Goal: Book appointment/travel/reservation

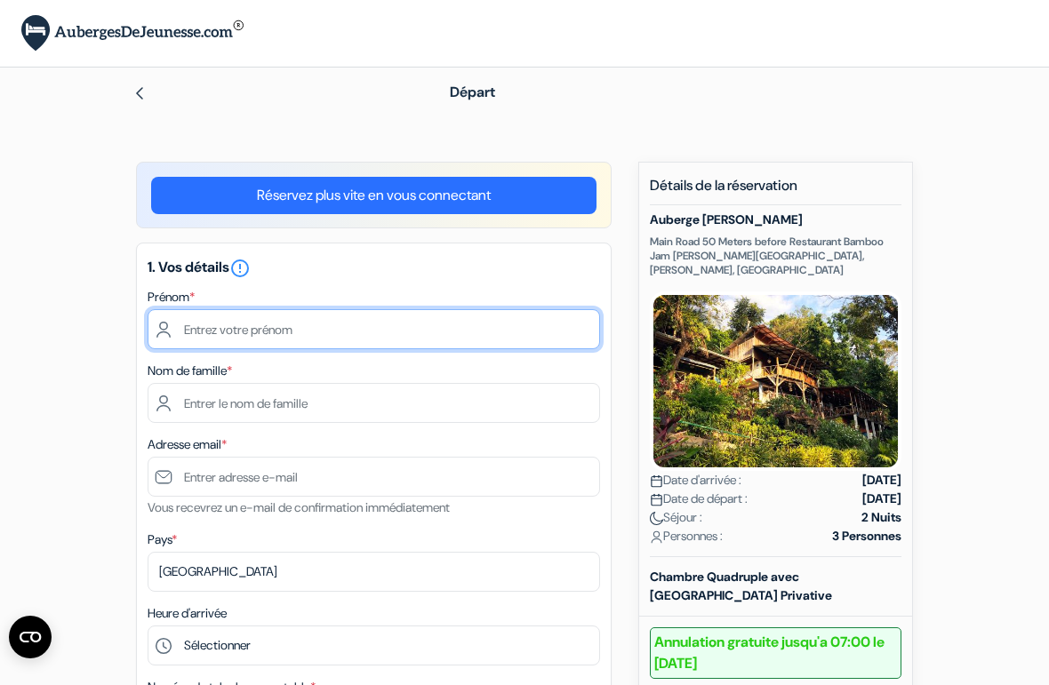
click at [255, 339] on input "text" at bounding box center [374, 329] width 452 height 40
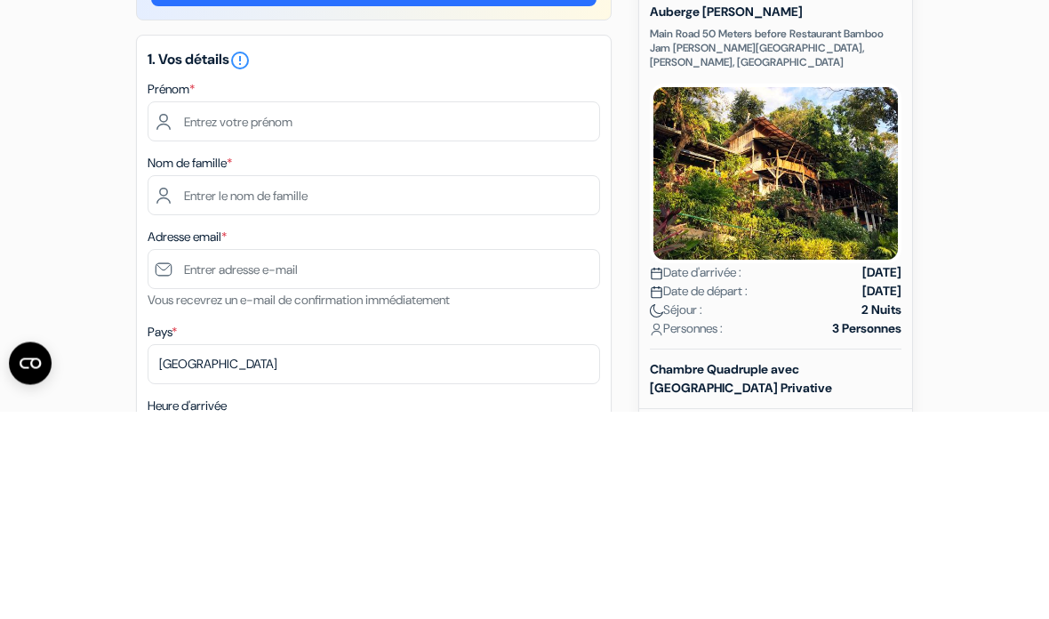
type input "[PERSON_NAME]"
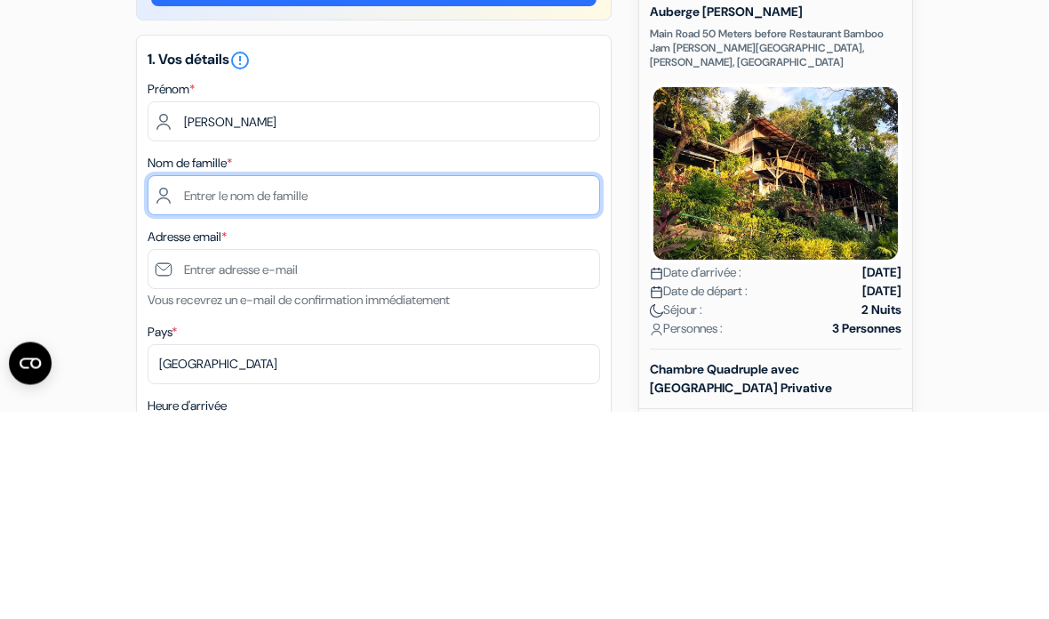
type input "Jeantin"
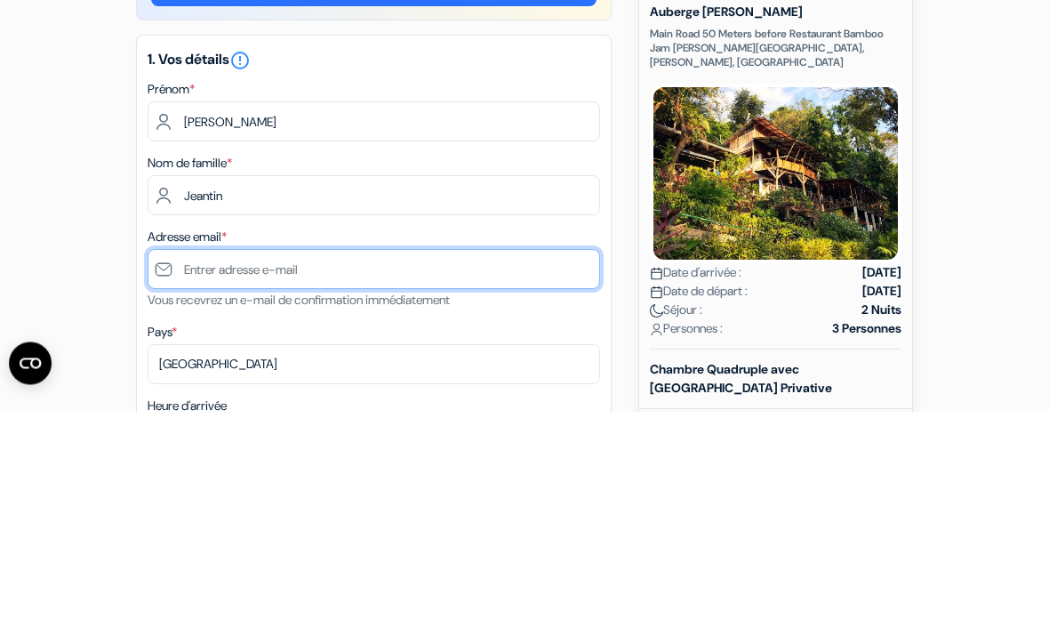
type input "[EMAIL_ADDRESS][DOMAIN_NAME]"
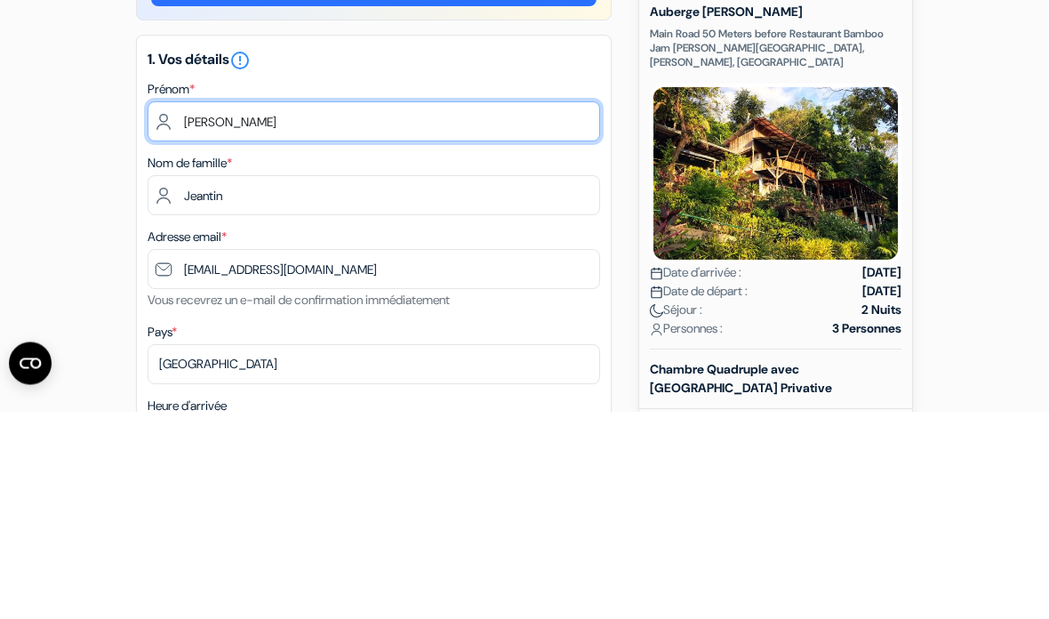
scroll to position [208, 0]
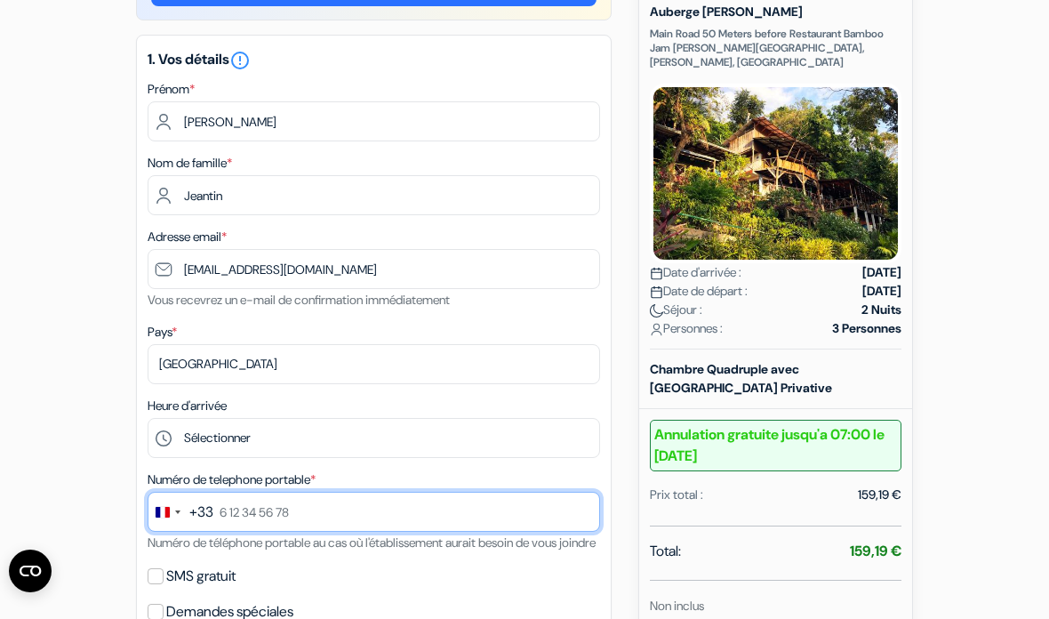
type input "0782570651"
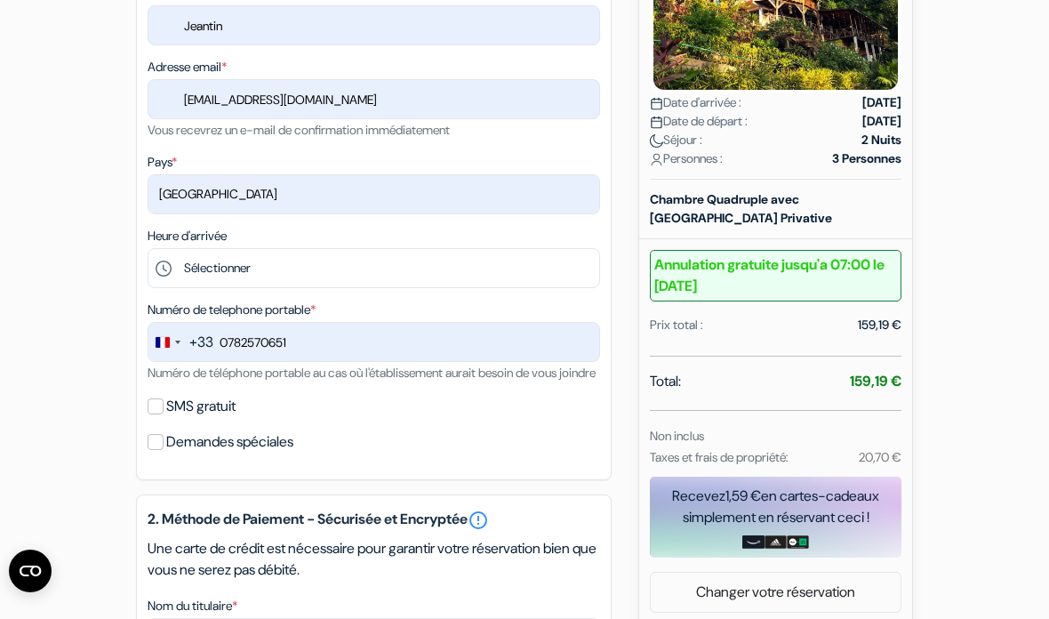
scroll to position [380, 0]
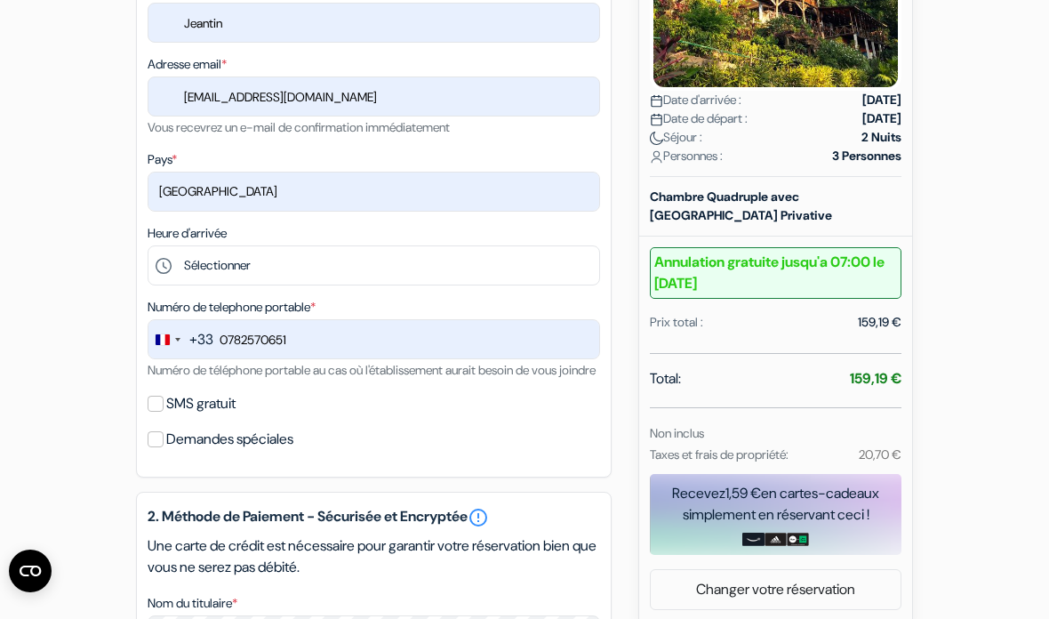
click at [163, 412] on input "SMS gratuit" at bounding box center [156, 404] width 16 height 16
checkbox input "true"
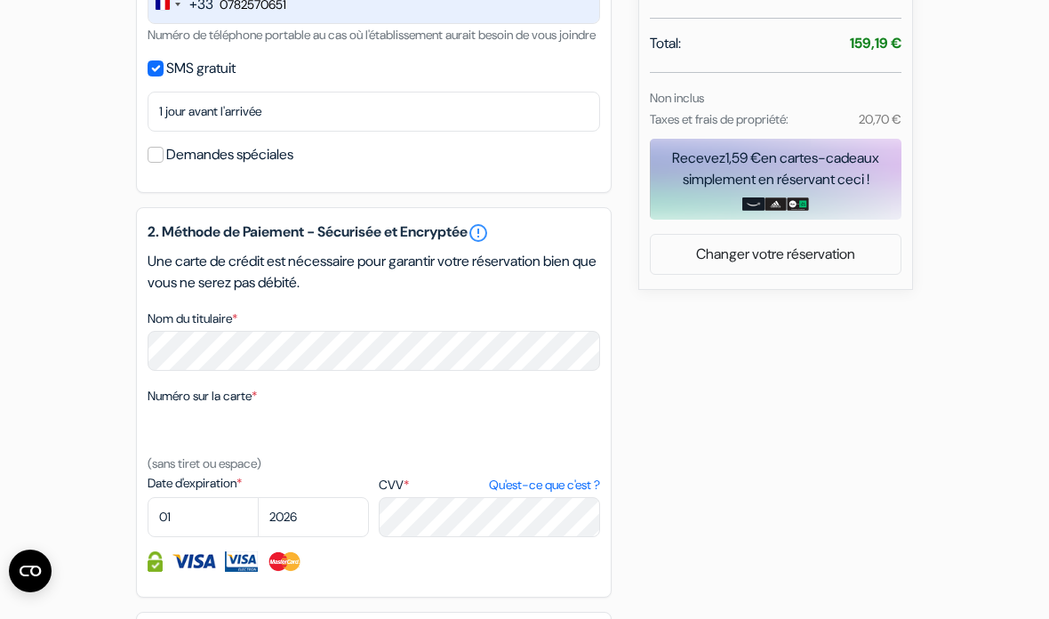
scroll to position [717, 0]
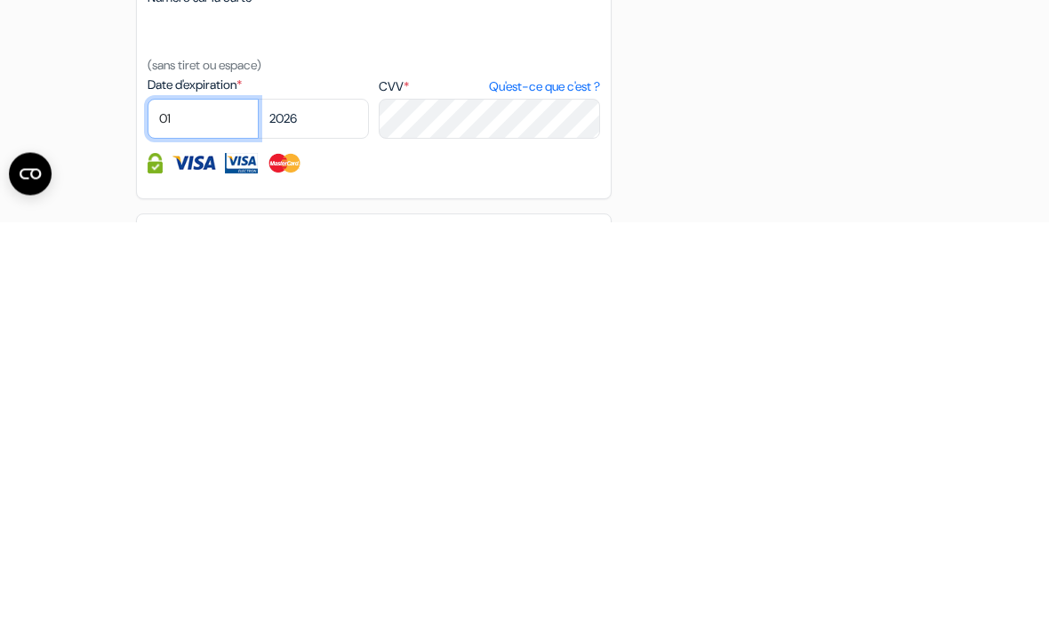
click at [215, 496] on select "01 02 03 04 05 06 07 08 09 10 11 12" at bounding box center [203, 516] width 111 height 40
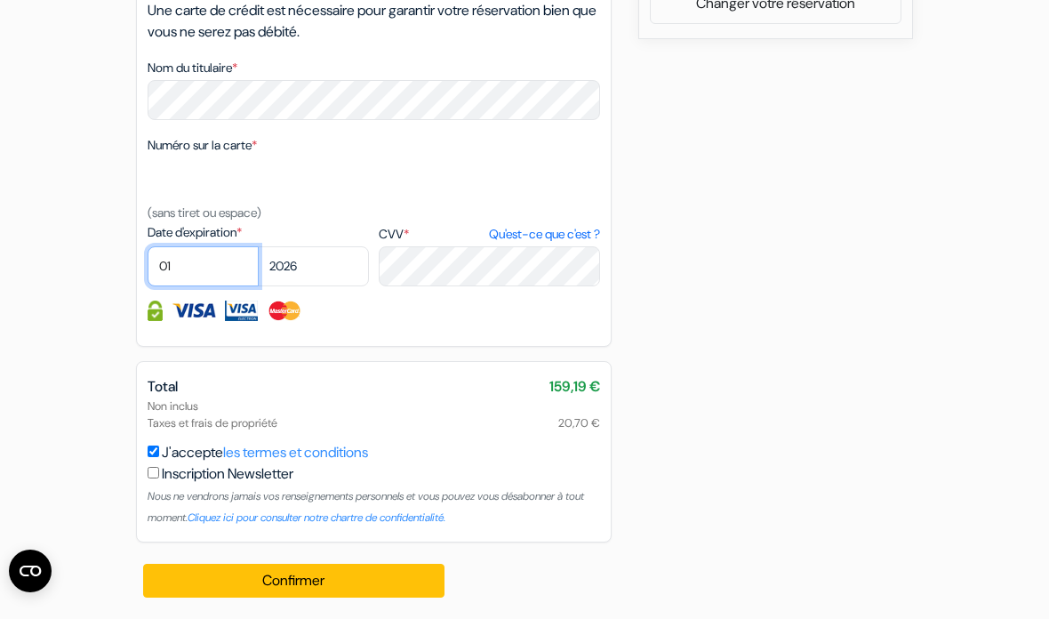
select select "05"
click at [347, 576] on button "Confirmer Loading..." at bounding box center [293, 581] width 301 height 34
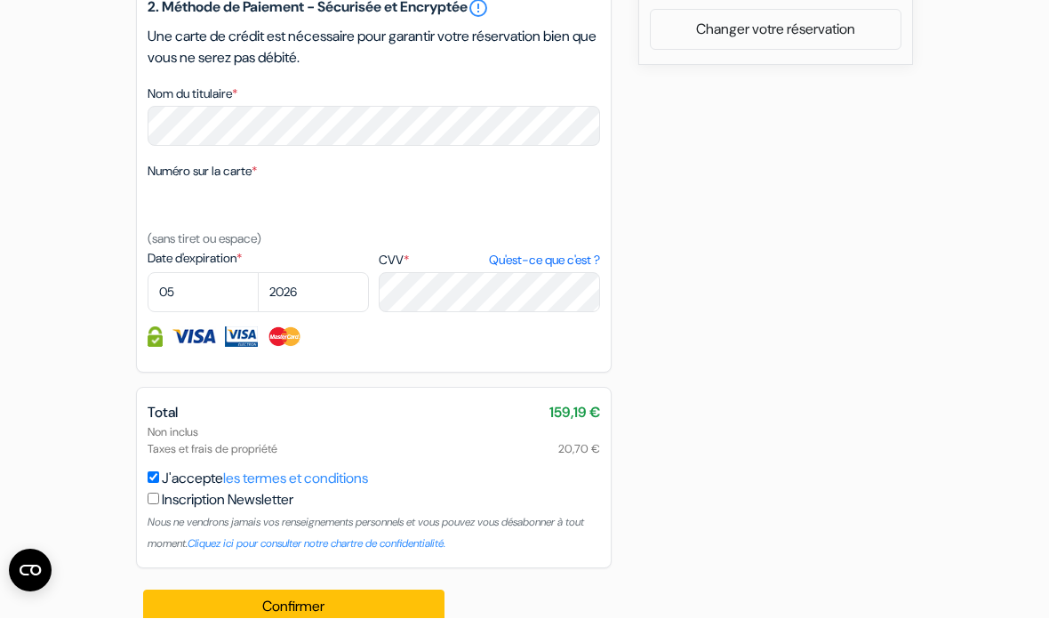
scroll to position [917, 0]
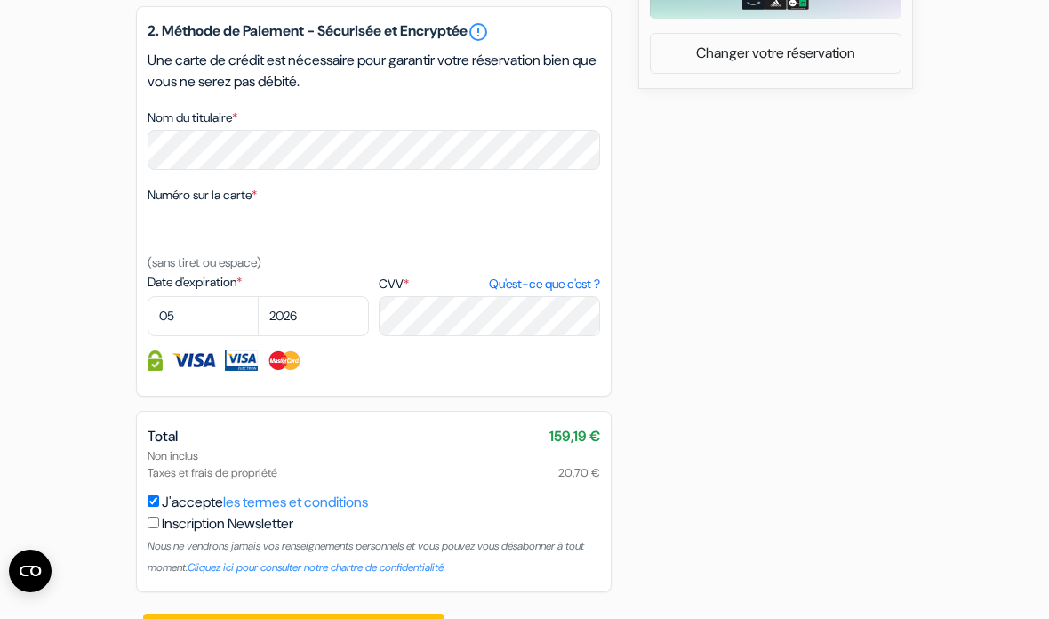
click at [333, 639] on button "Confirmer Loading..." at bounding box center [293, 630] width 301 height 34
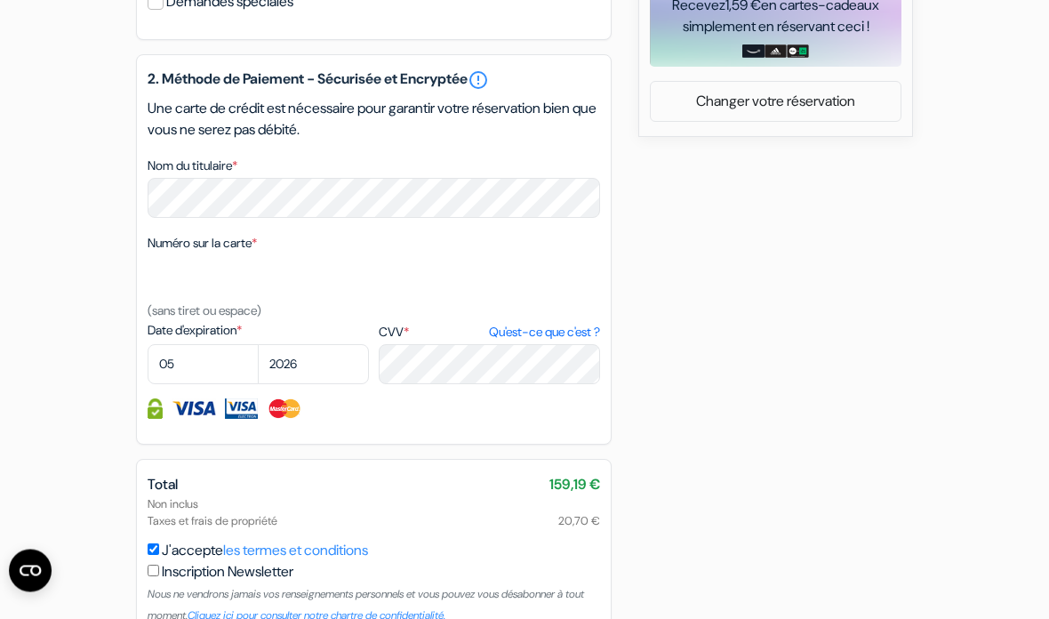
scroll to position [869, 0]
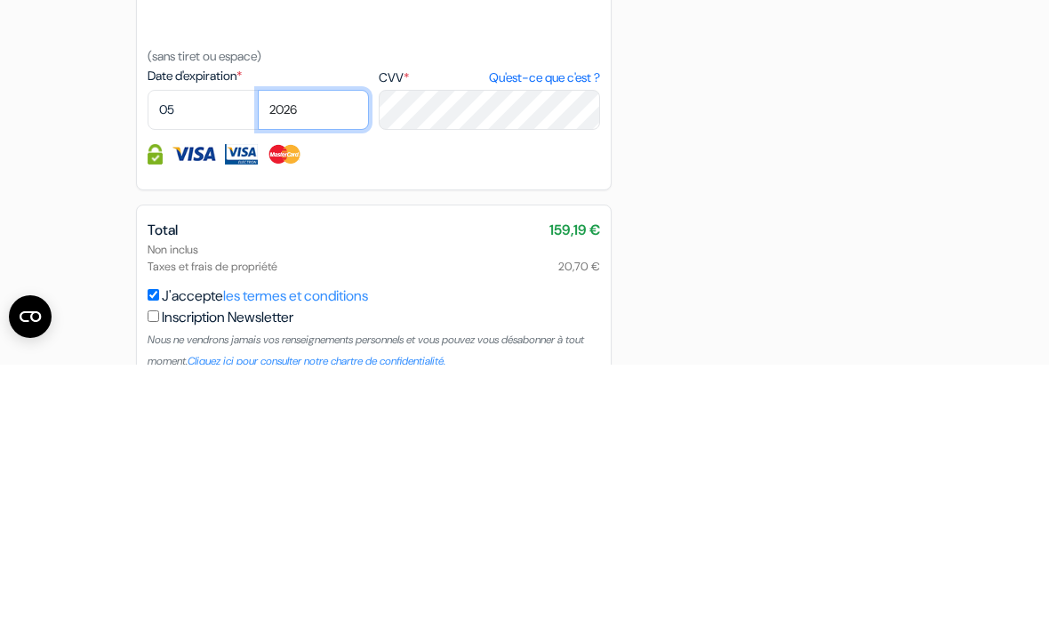
click at [317, 344] on select "2025 2026 2027 2028 2029 2030 2031 2032 2033 2034 2035 2036 2037 2038 2039 2040…" at bounding box center [313, 364] width 111 height 40
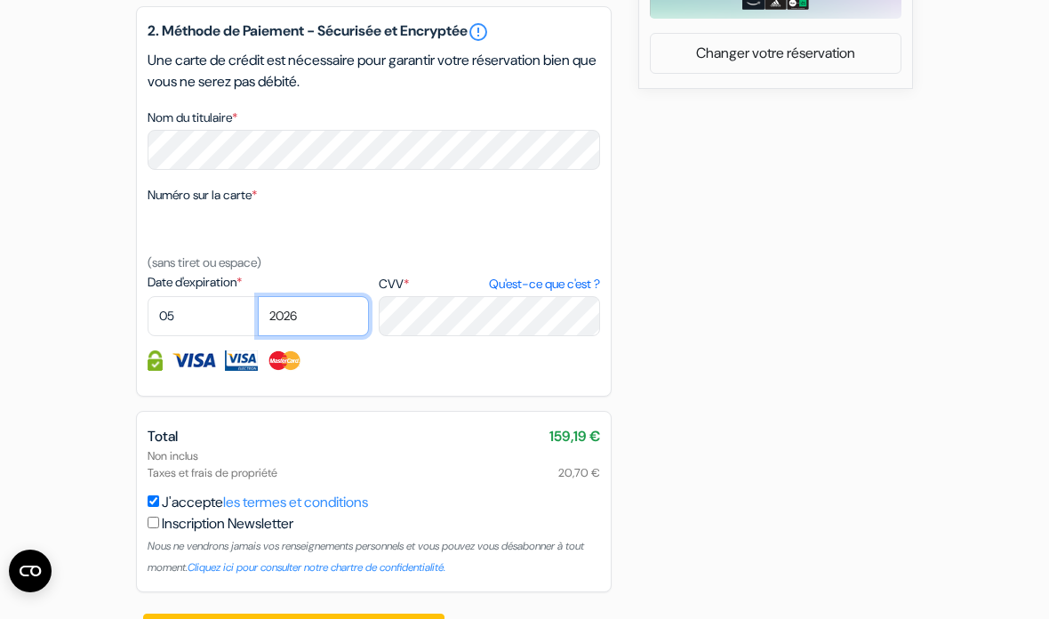
select select "2025"
click at [173, 336] on select "01 02 03 04 05 06 07 08 09 10 11 12" at bounding box center [203, 316] width 111 height 40
select select "11"
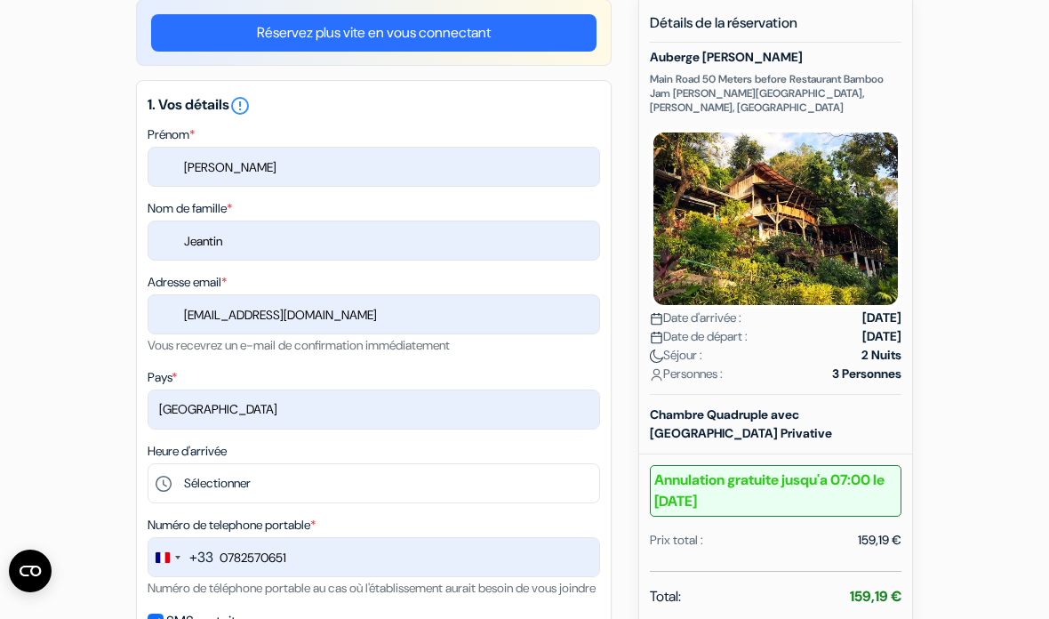
scroll to position [161, 0]
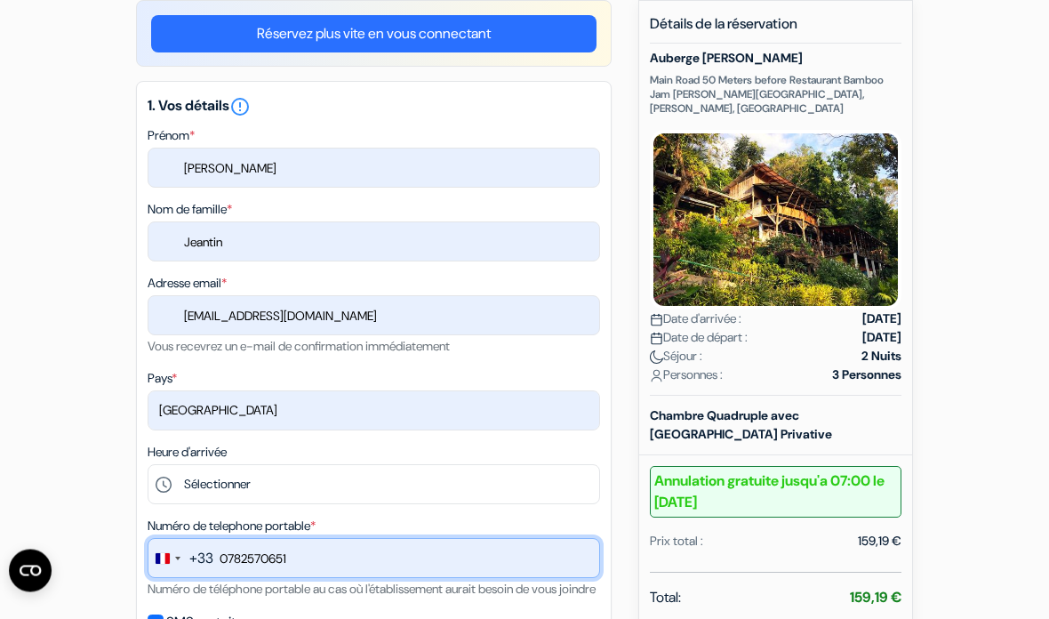
click at [332, 552] on input "0782570651" at bounding box center [374, 559] width 452 height 40
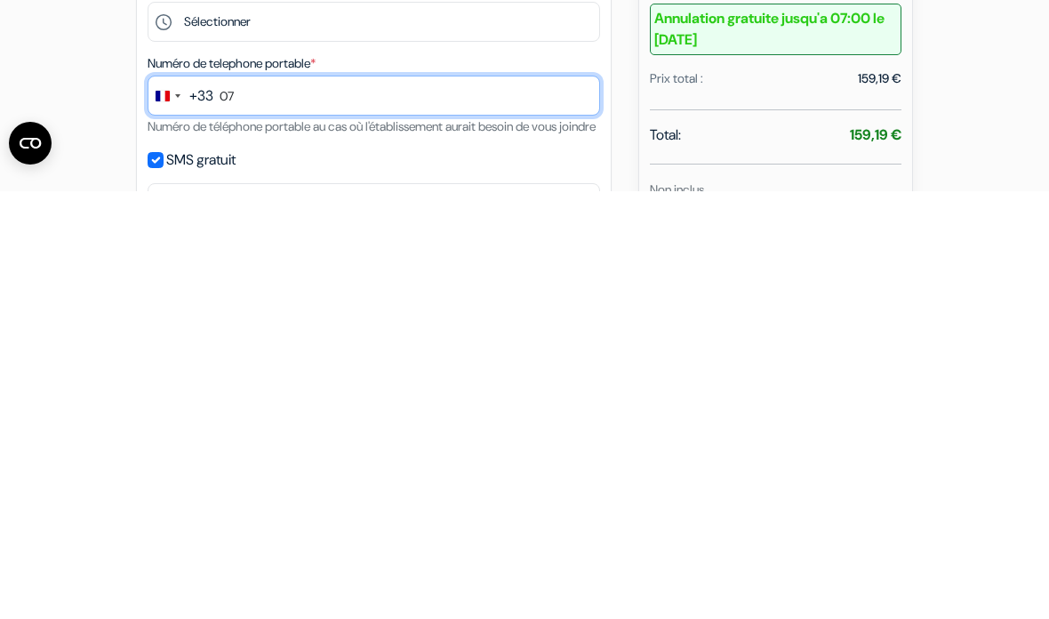
type input "0"
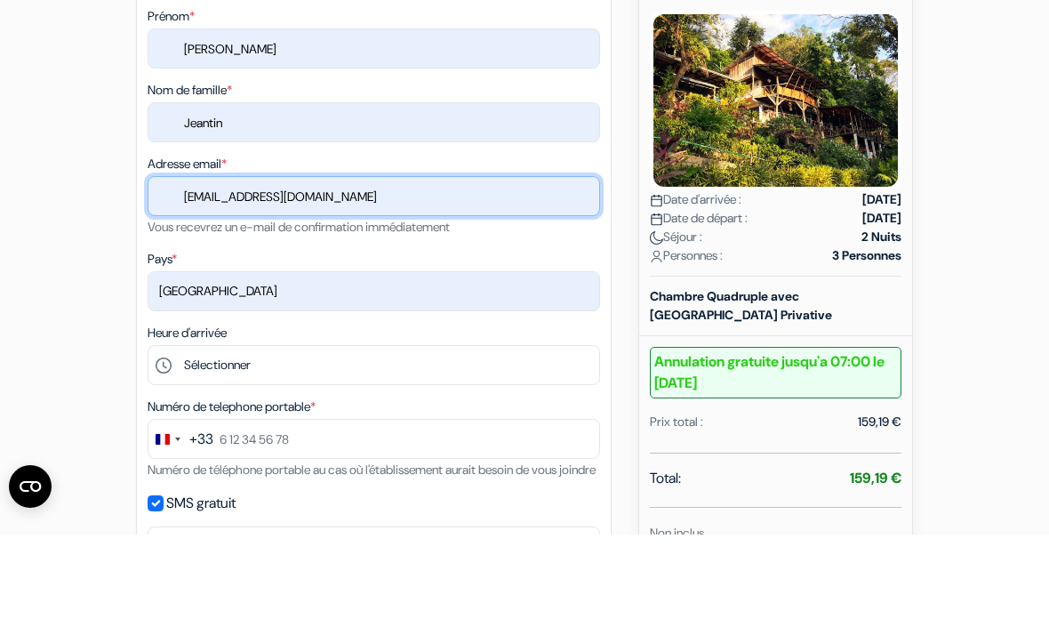
click at [378, 260] on input "[EMAIL_ADDRESS][DOMAIN_NAME]" at bounding box center [374, 280] width 452 height 40
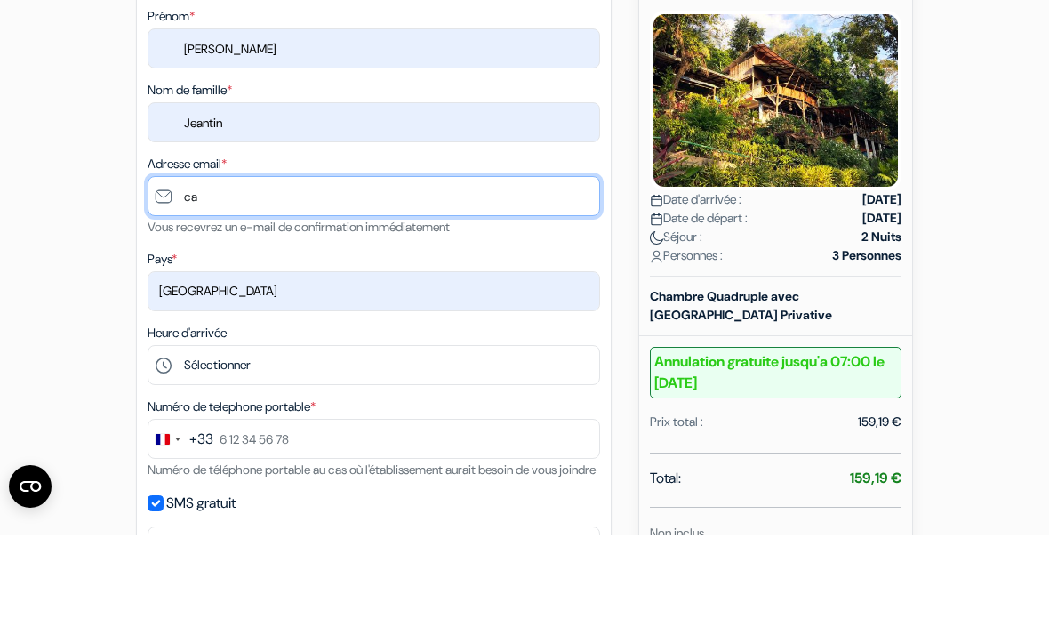
type input "c"
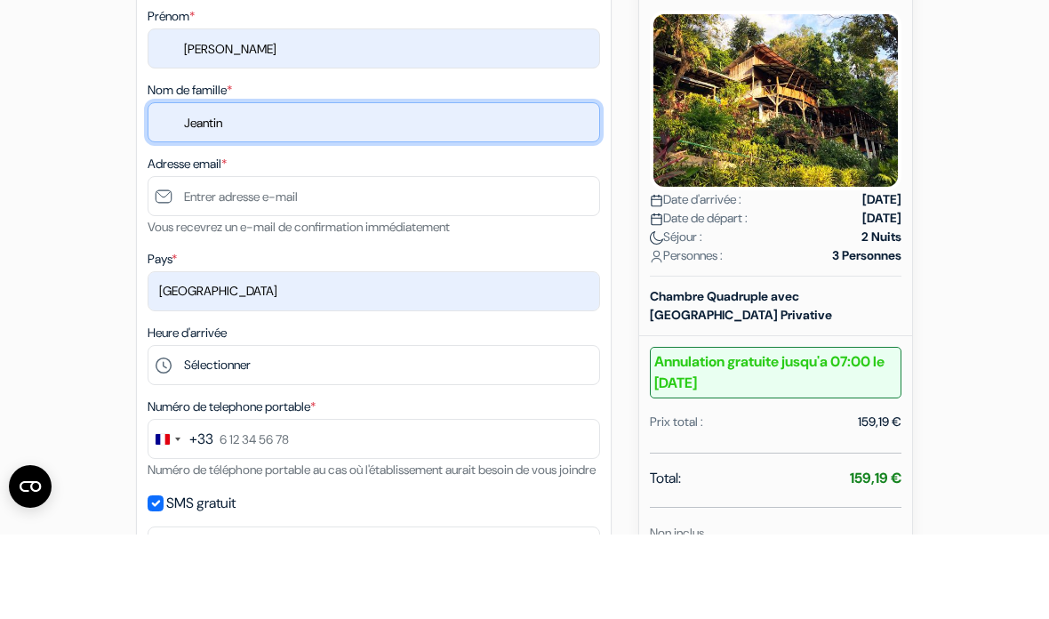
click at [272, 187] on input "Jeantin" at bounding box center [374, 207] width 452 height 40
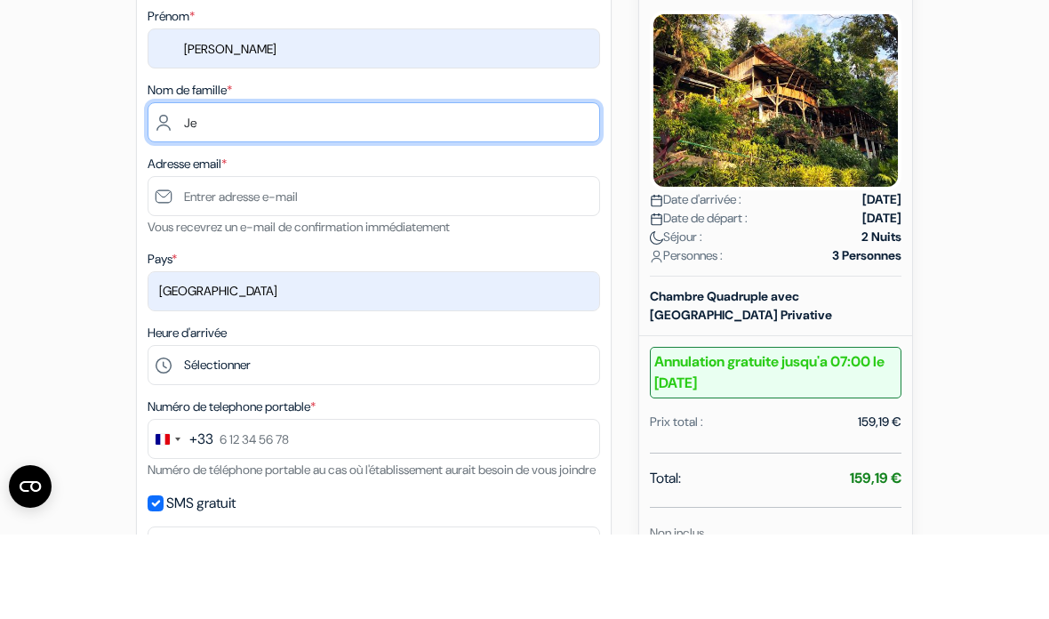
type input "J"
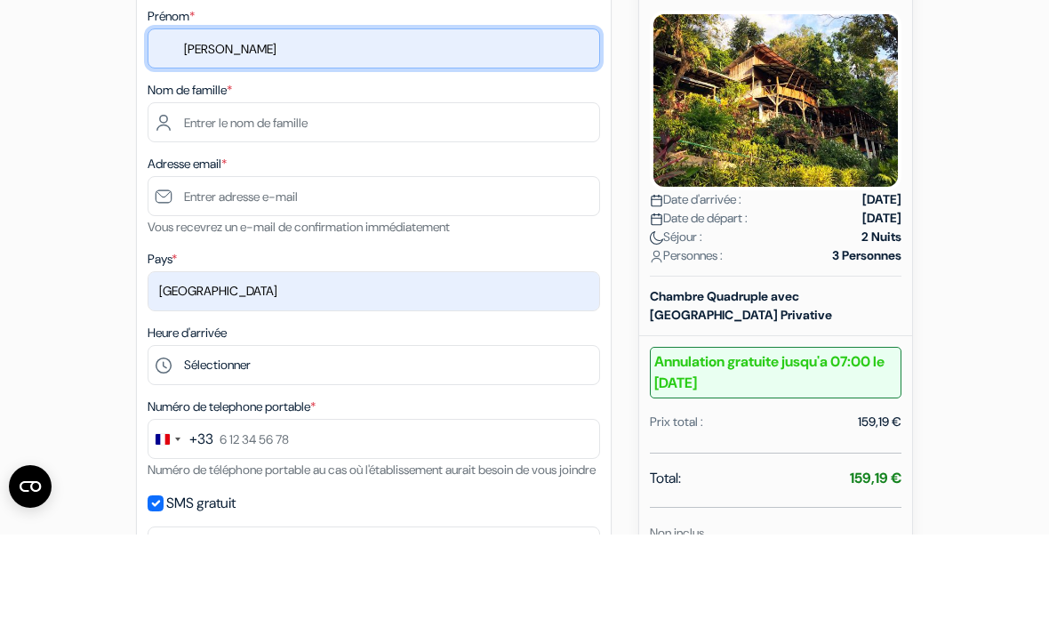
click at [293, 113] on input "[PERSON_NAME]" at bounding box center [374, 133] width 452 height 40
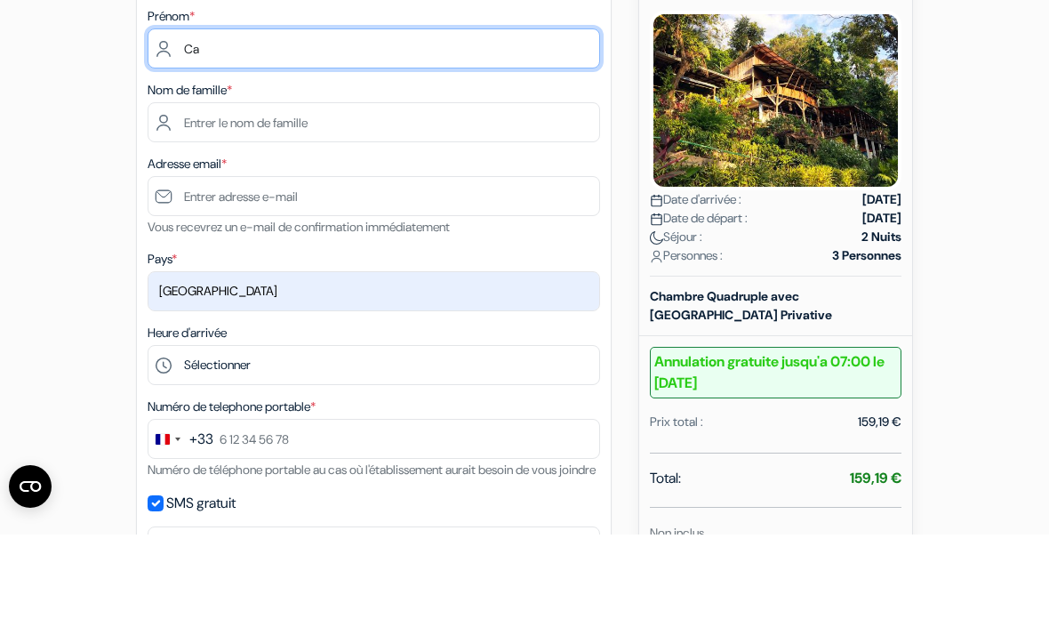
type input "C"
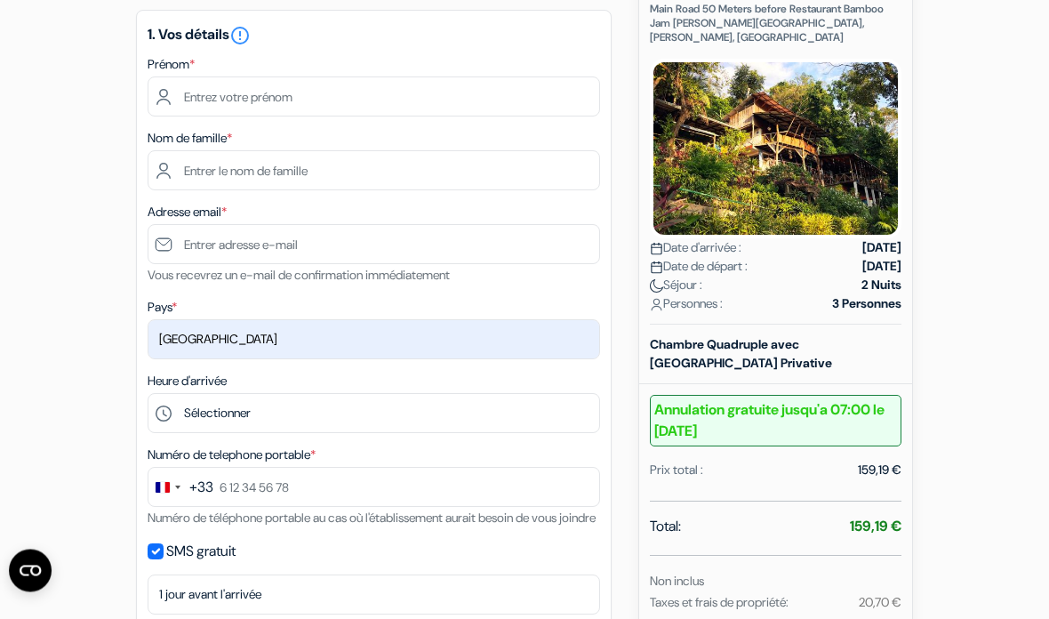
scroll to position [0, 0]
